Goal: Complete application form

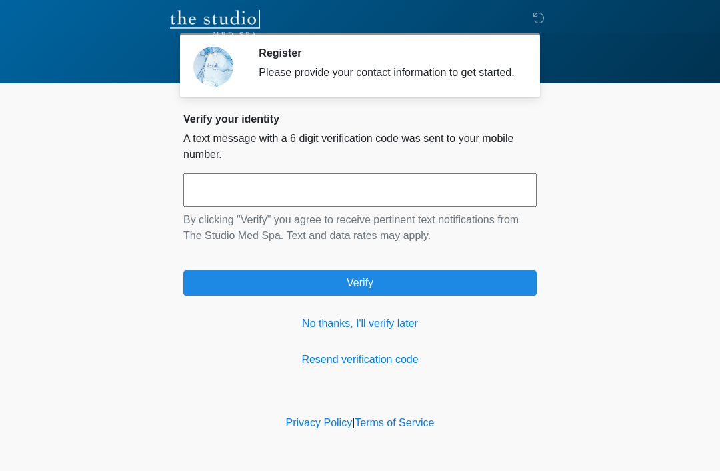
click at [451, 201] on input "text" at bounding box center [359, 189] width 353 height 33
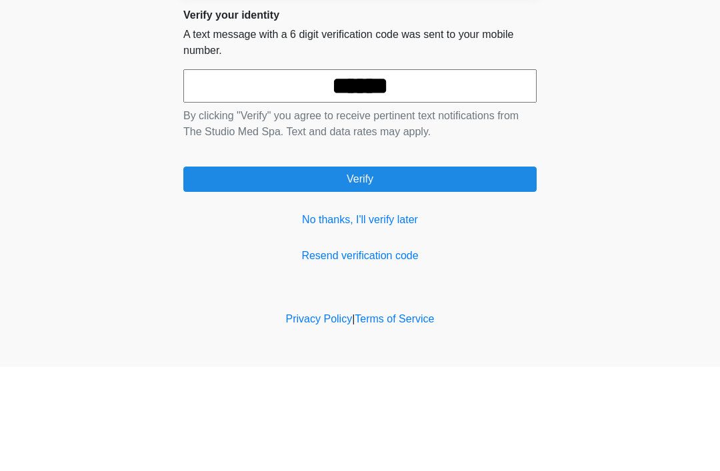
type input "******"
click at [493, 271] on button "Verify" at bounding box center [359, 283] width 353 height 25
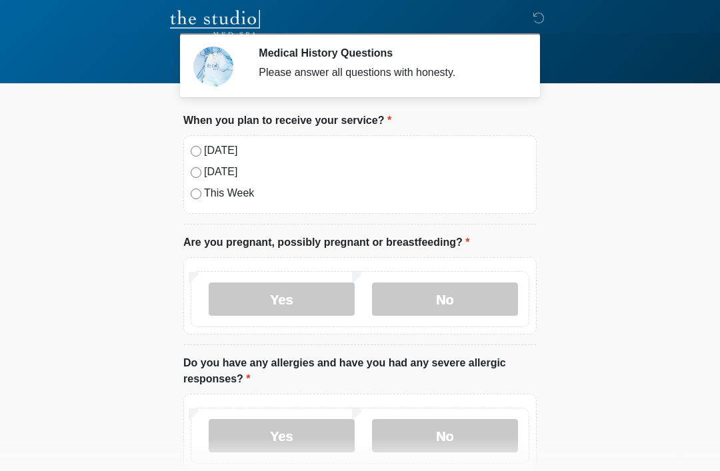
click at [482, 283] on label "No" at bounding box center [445, 299] width 146 height 33
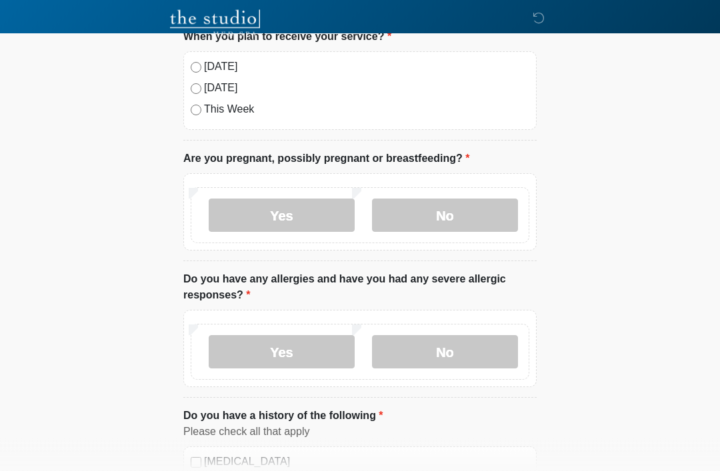
click at [487, 365] on label "No" at bounding box center [445, 352] width 146 height 33
click at [494, 351] on label "No" at bounding box center [445, 351] width 146 height 33
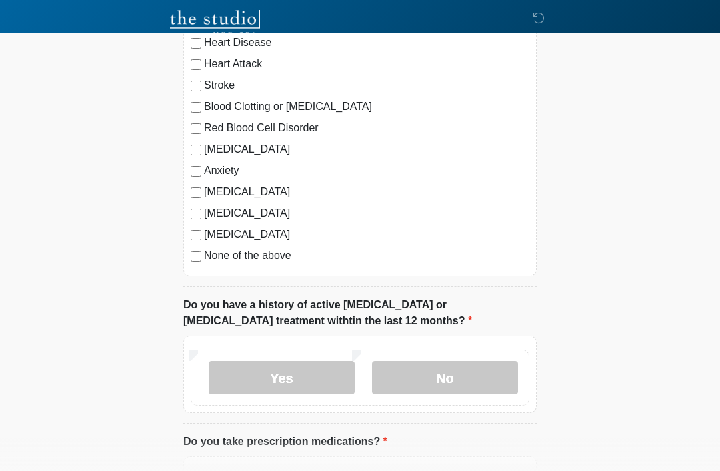
scroll to position [530, 0]
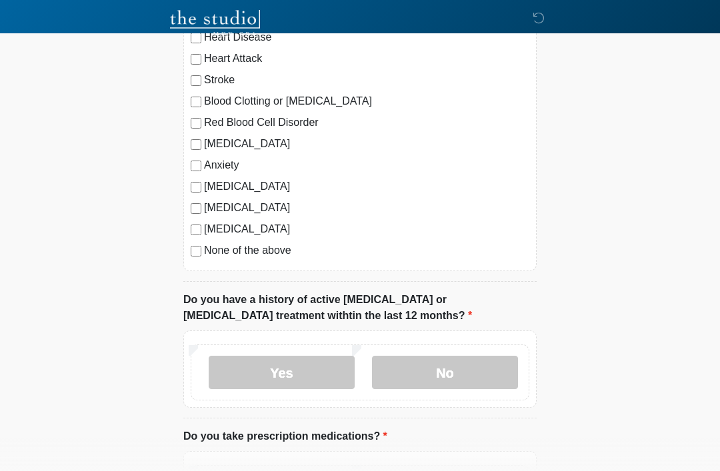
click at [481, 371] on label "No" at bounding box center [445, 372] width 146 height 33
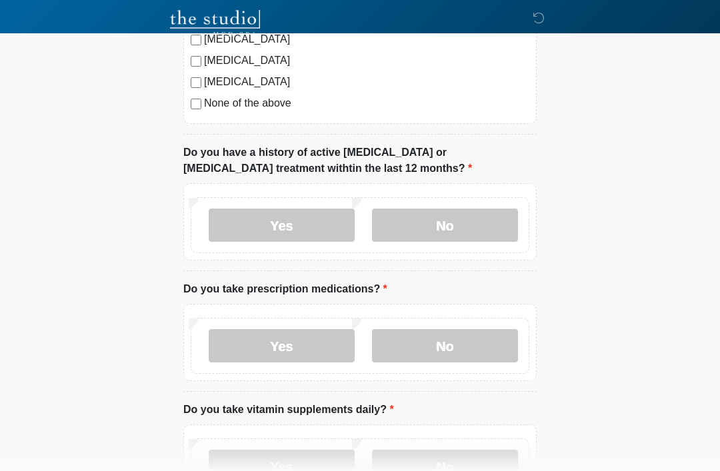
scroll to position [700, 0]
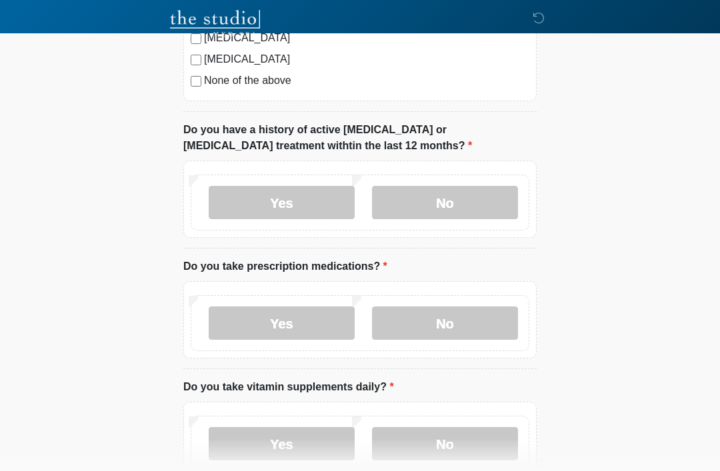
click at [472, 326] on label "No" at bounding box center [445, 323] width 146 height 33
click at [475, 437] on label "No" at bounding box center [445, 443] width 146 height 33
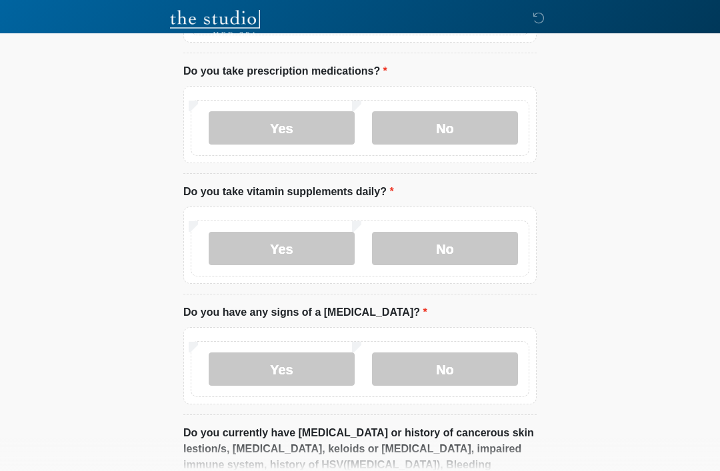
scroll to position [900, 0]
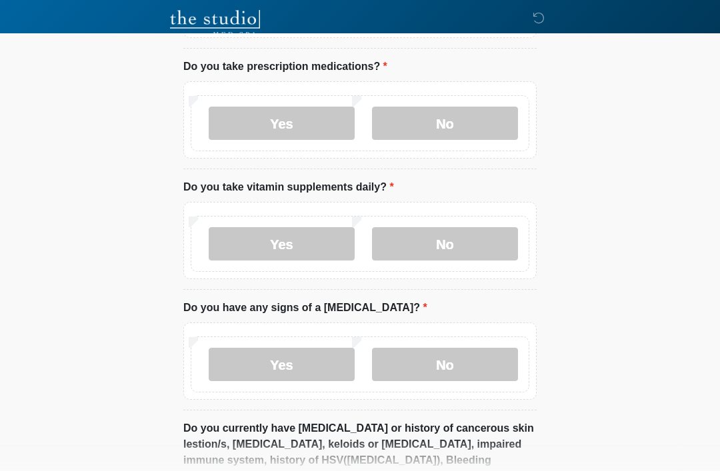
click at [319, 238] on label "Yes" at bounding box center [282, 243] width 146 height 33
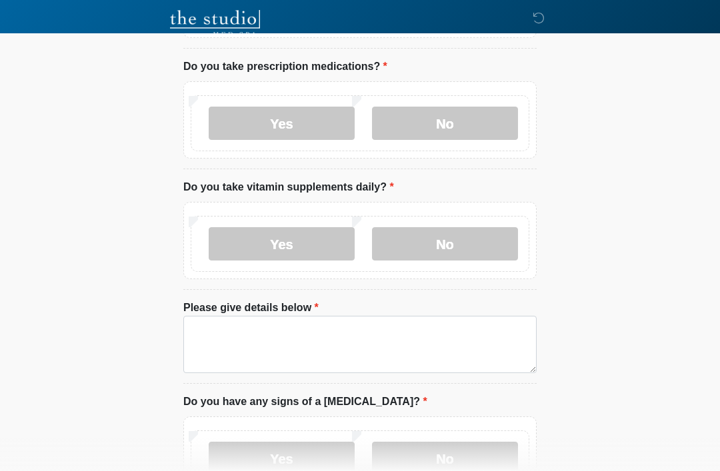
click at [471, 241] on label "No" at bounding box center [445, 243] width 146 height 33
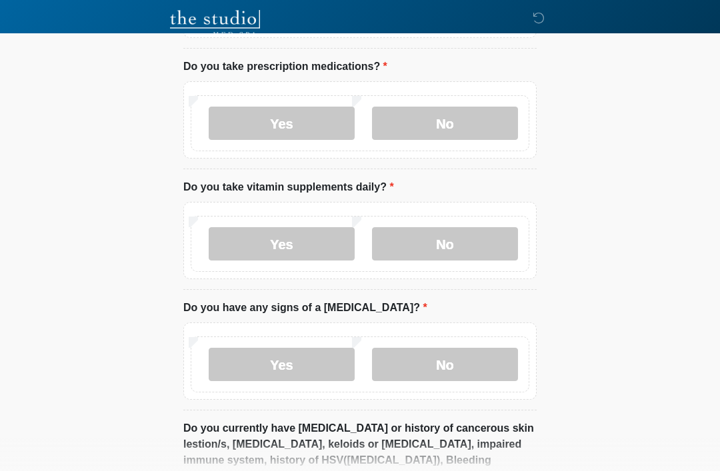
click at [474, 351] on label "No" at bounding box center [445, 364] width 146 height 33
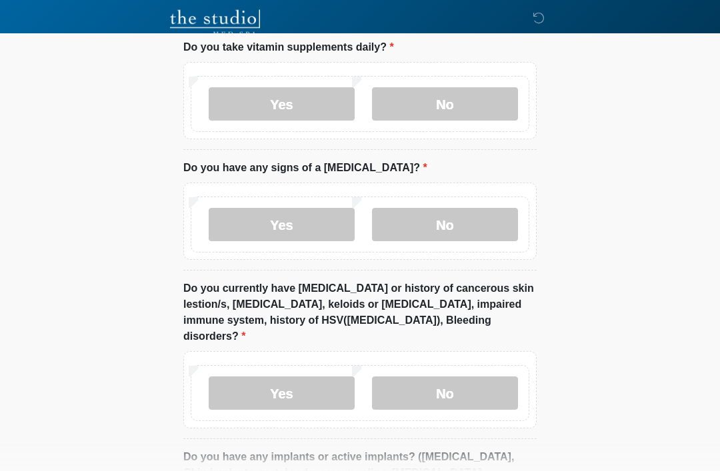
click at [456, 377] on label "No" at bounding box center [445, 393] width 146 height 33
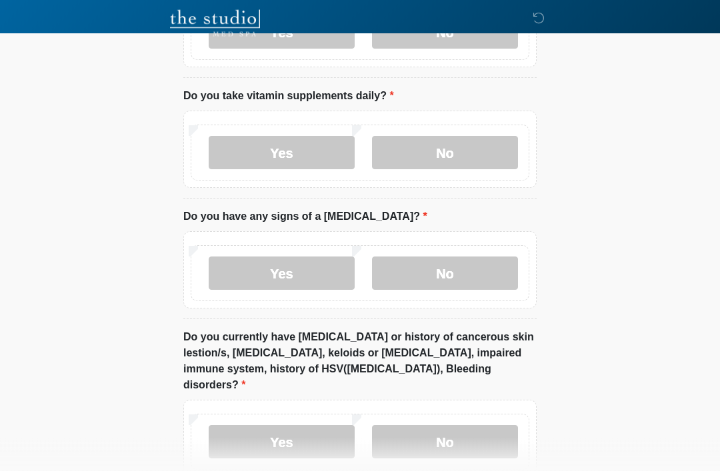
click at [309, 153] on label "Yes" at bounding box center [282, 153] width 146 height 33
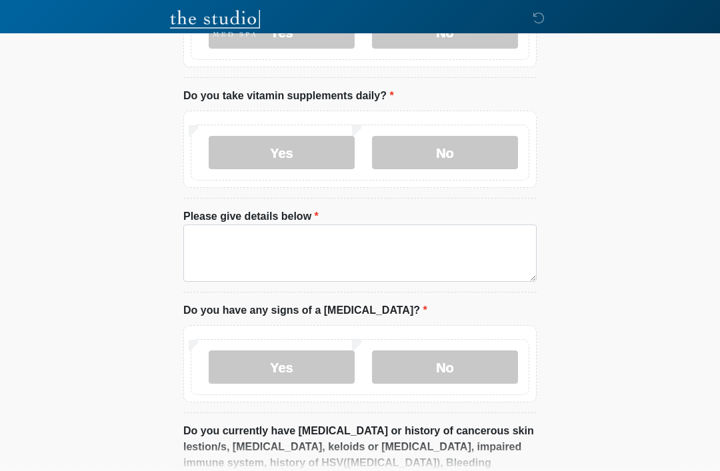
click at [397, 201] on ol "When you plan to receive your service? When you plan to receive your service? […" at bounding box center [359, 4] width 353 height 1766
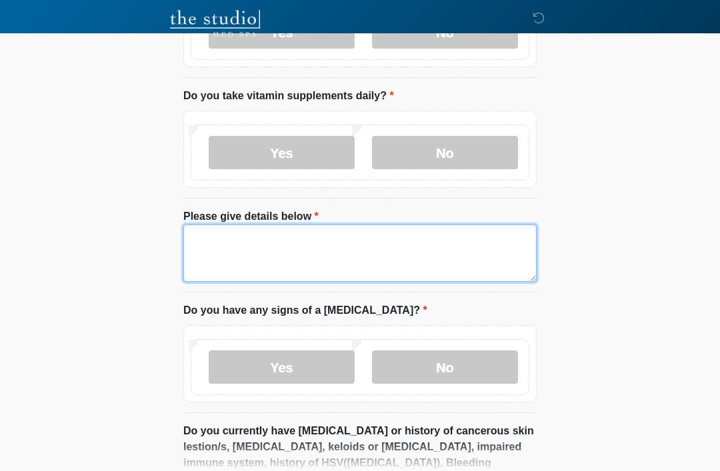
click at [388, 242] on textarea "Please give details below" at bounding box center [359, 253] width 353 height 57
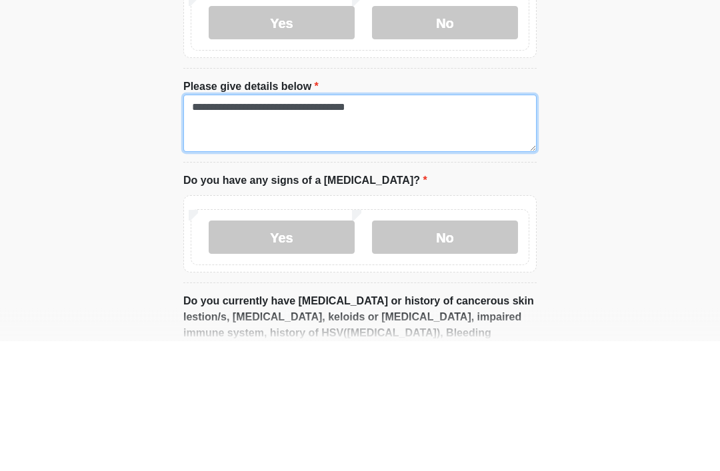
type textarea "**********"
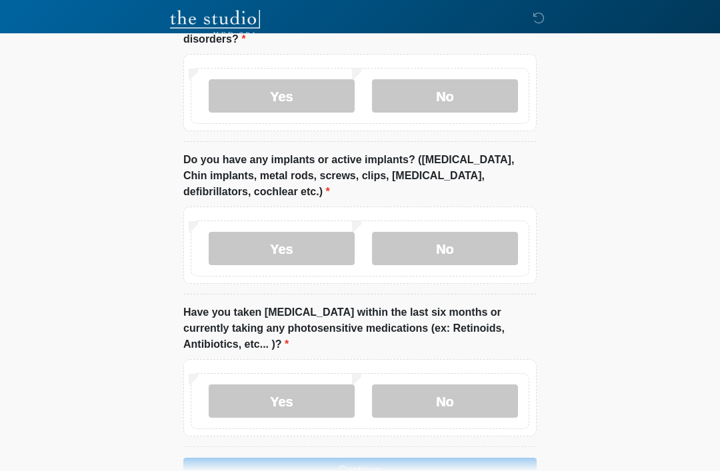
scroll to position [1453, 0]
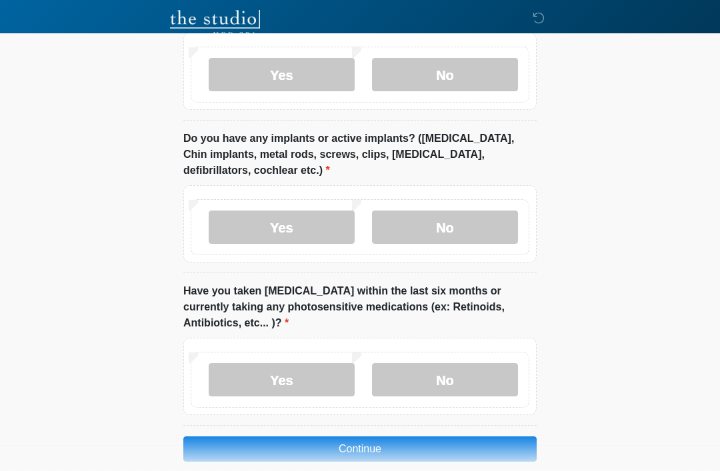
click at [487, 211] on label "No" at bounding box center [445, 227] width 146 height 33
click at [469, 363] on label "No" at bounding box center [445, 379] width 146 height 33
click at [490, 437] on button "Continue" at bounding box center [359, 449] width 353 height 25
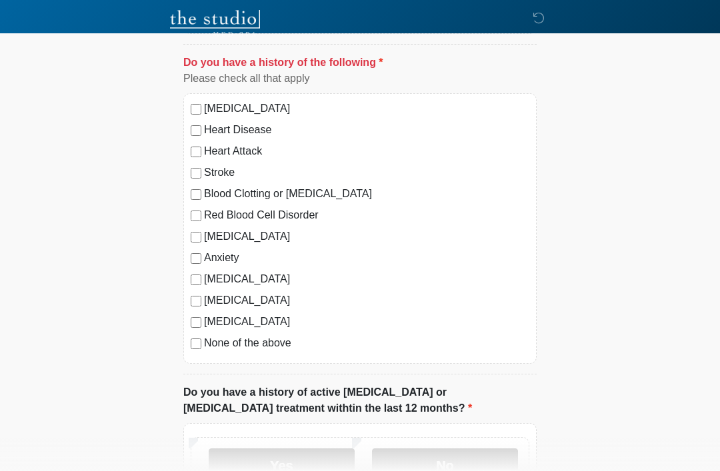
click at [283, 349] on label "None of the above" at bounding box center [366, 343] width 325 height 16
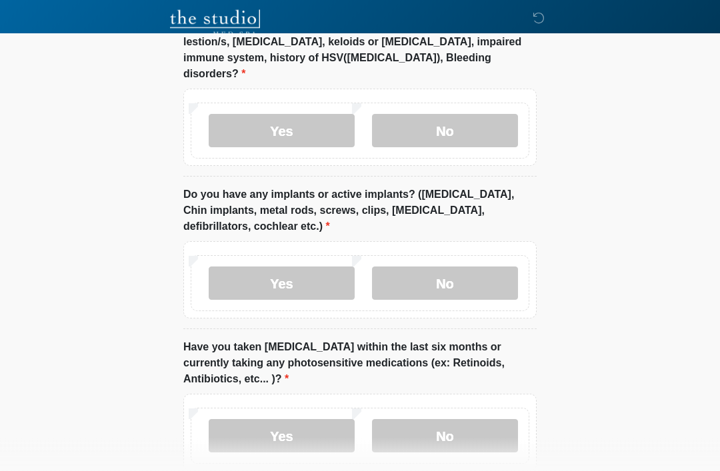
scroll to position [1453, 0]
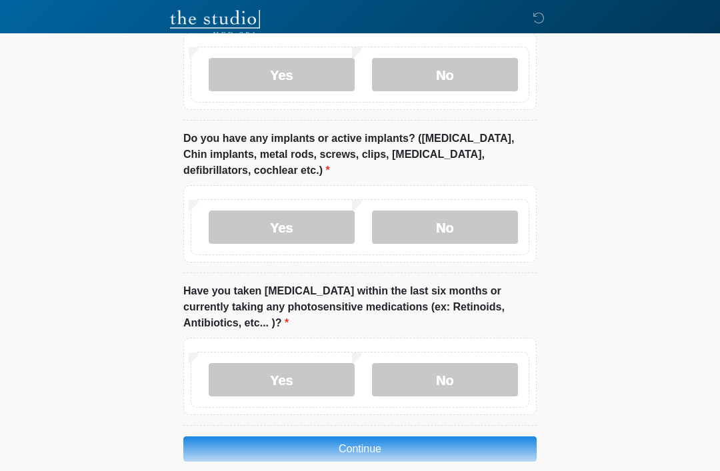
click at [425, 437] on button "Continue" at bounding box center [359, 449] width 353 height 25
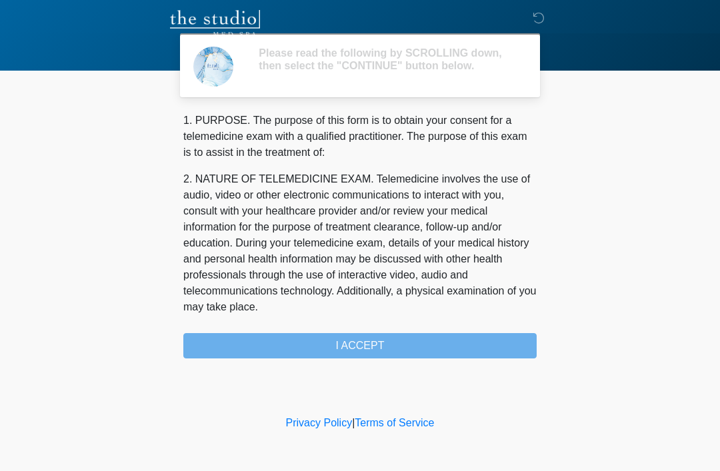
scroll to position [0, 0]
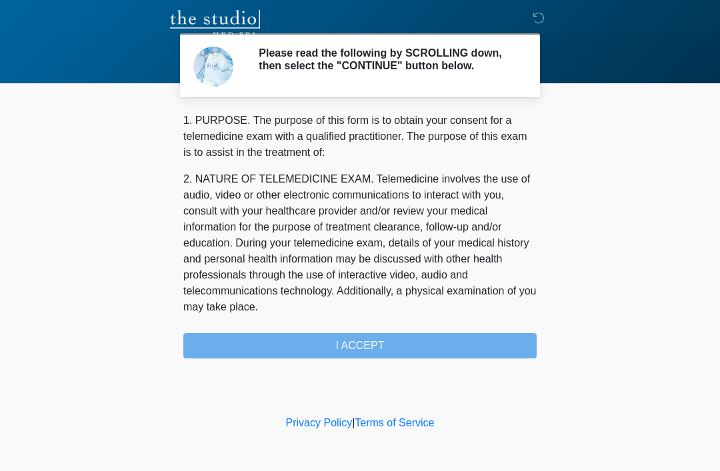
click at [424, 346] on div "1. PURPOSE. The purpose of this form is to obtain your consent for a telemedici…" at bounding box center [359, 236] width 353 height 246
click at [392, 345] on div "1. PURPOSE. The purpose of this form is to obtain your consent for a telemedici…" at bounding box center [359, 236] width 353 height 246
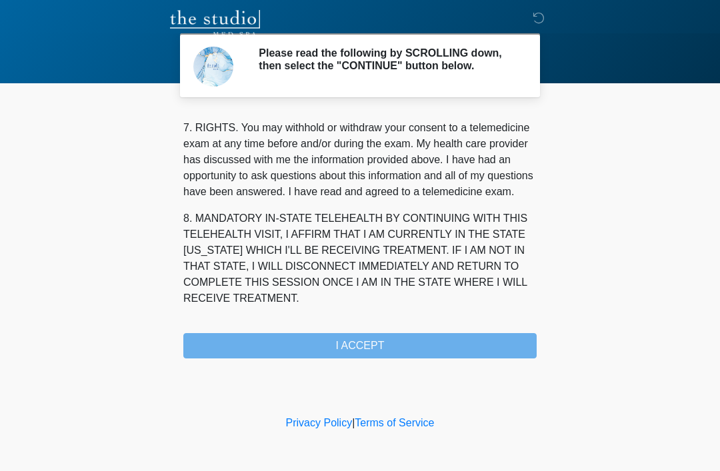
click at [371, 351] on button "I ACCEPT" at bounding box center [359, 345] width 353 height 25
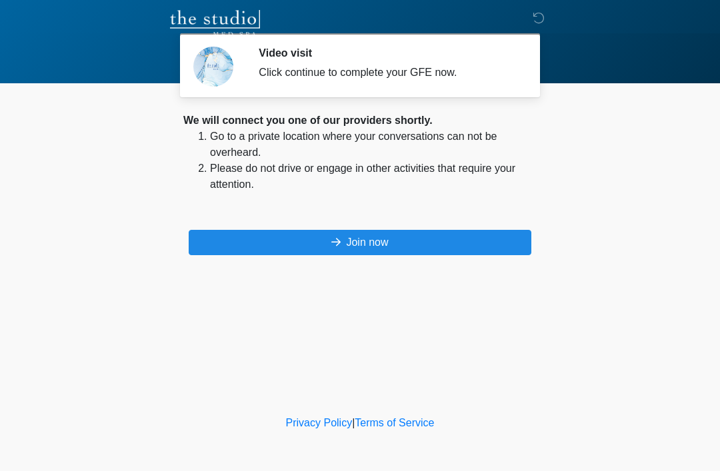
click at [221, 236] on button "Join now" at bounding box center [360, 242] width 343 height 25
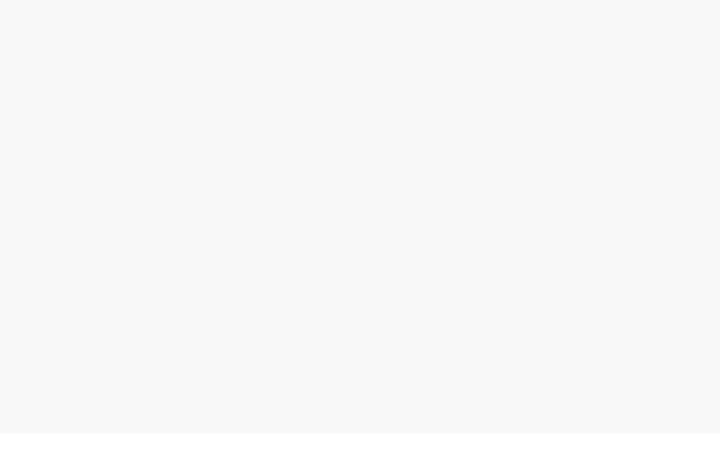
scroll to position [4, 0]
